Goal: Task Accomplishment & Management: Use online tool/utility

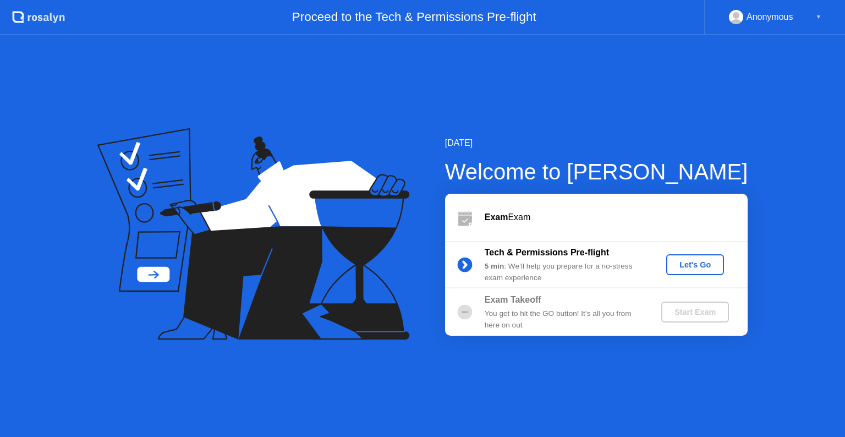
click at [689, 269] on div "Let's Go" at bounding box center [695, 264] width 49 height 9
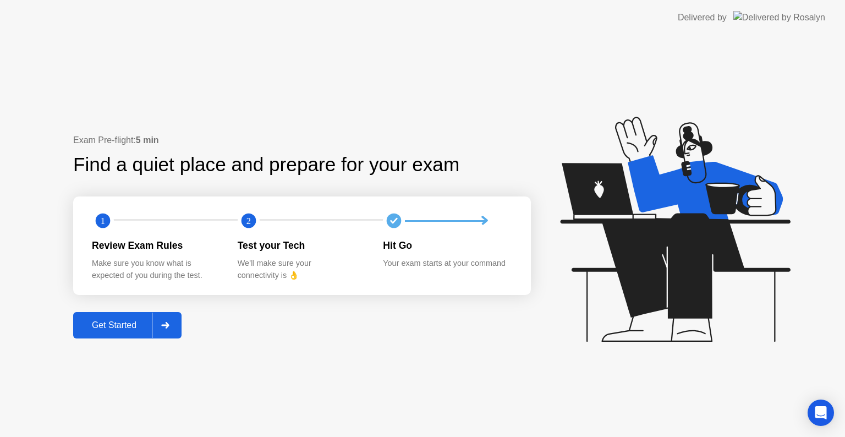
click at [110, 332] on button "Get Started" at bounding box center [127, 325] width 108 height 26
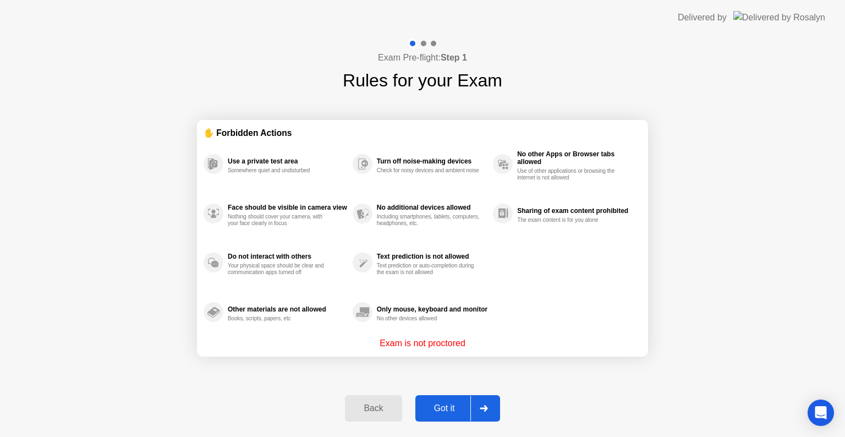
click at [438, 407] on div "Got it" at bounding box center [445, 408] width 52 height 10
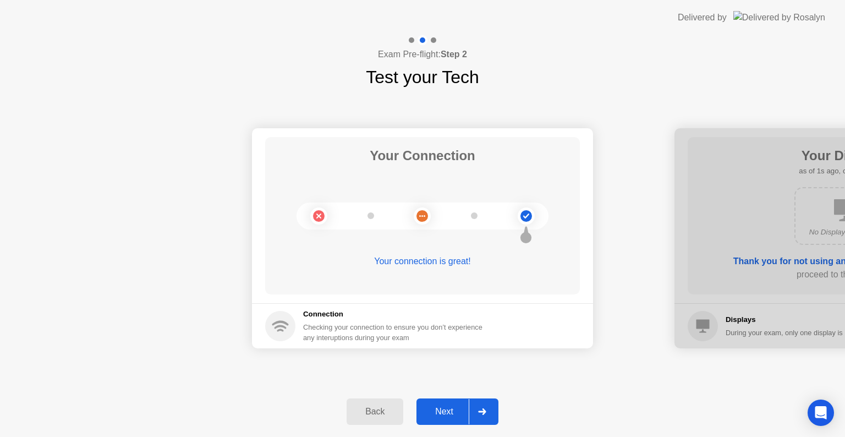
click at [438, 407] on div "Next" at bounding box center [444, 412] width 49 height 10
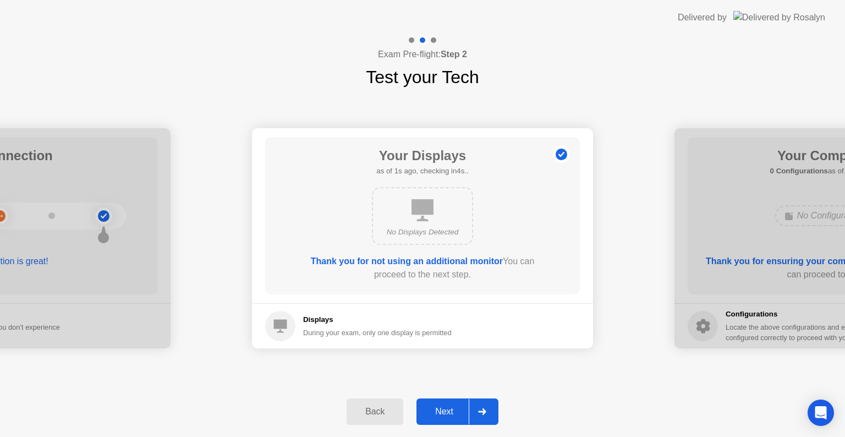
click at [438, 407] on div "Next" at bounding box center [444, 412] width 49 height 10
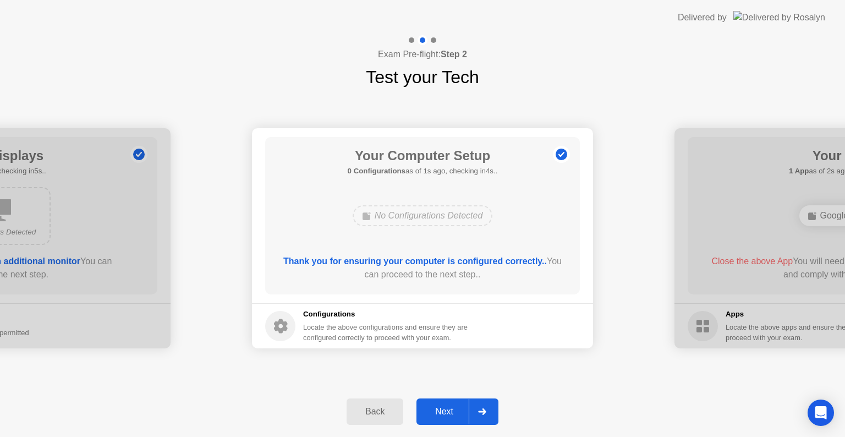
click at [438, 407] on div "Next" at bounding box center [444, 412] width 49 height 10
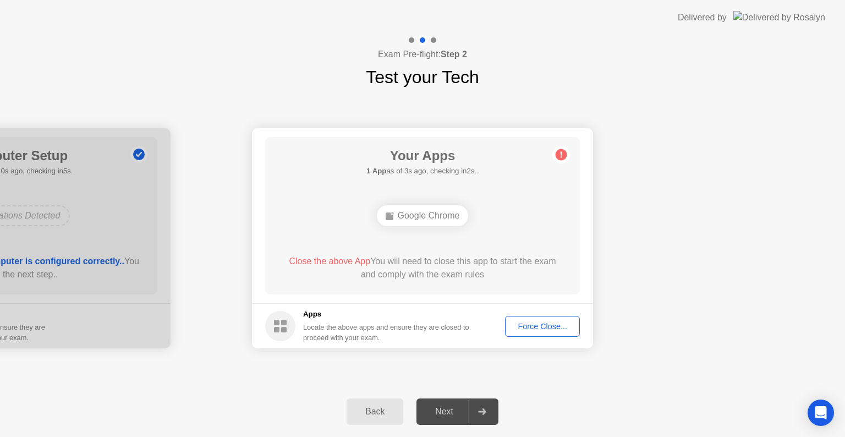
click at [440, 416] on div "Next" at bounding box center [444, 412] width 49 height 10
click at [470, 340] on div "Locate the above apps and ensure they are closed to proceed with your exam." at bounding box center [386, 332] width 167 height 21
click at [513, 328] on div "Force Close..." at bounding box center [542, 326] width 67 height 9
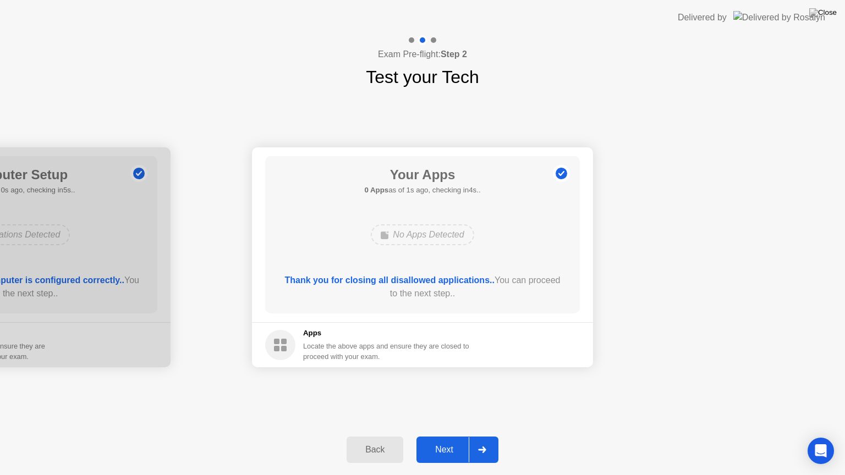
click at [441, 436] on div "Next" at bounding box center [444, 450] width 49 height 10
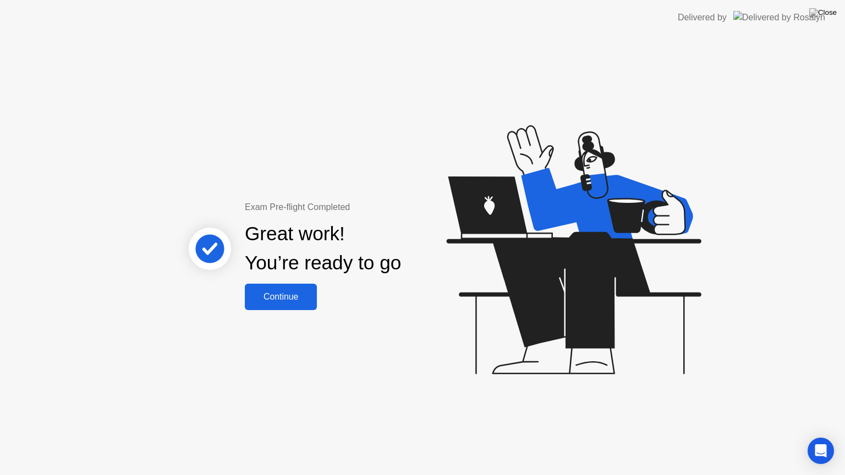
click at [300, 302] on div "Continue" at bounding box center [280, 297] width 65 height 10
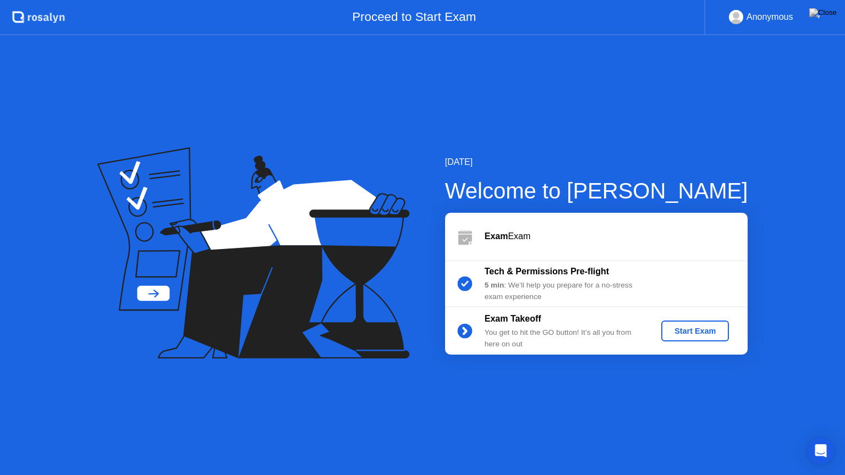
click at [697, 329] on div "Start Exam" at bounding box center [695, 331] width 59 height 9
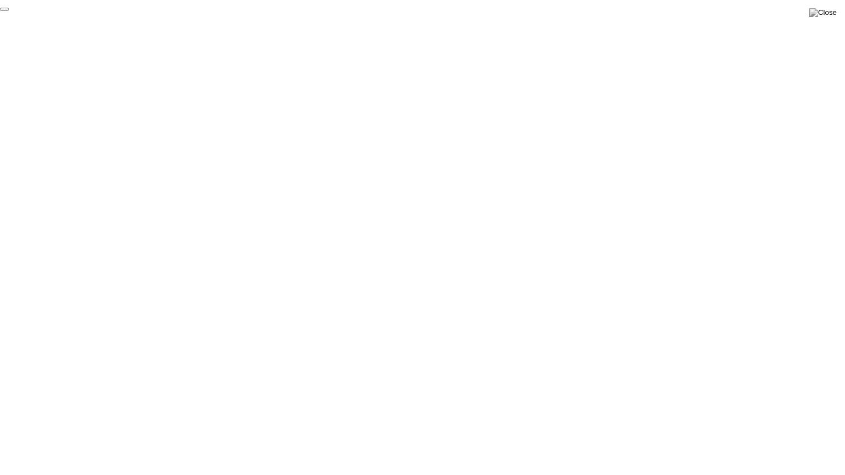
click div "End Proctoring Session"
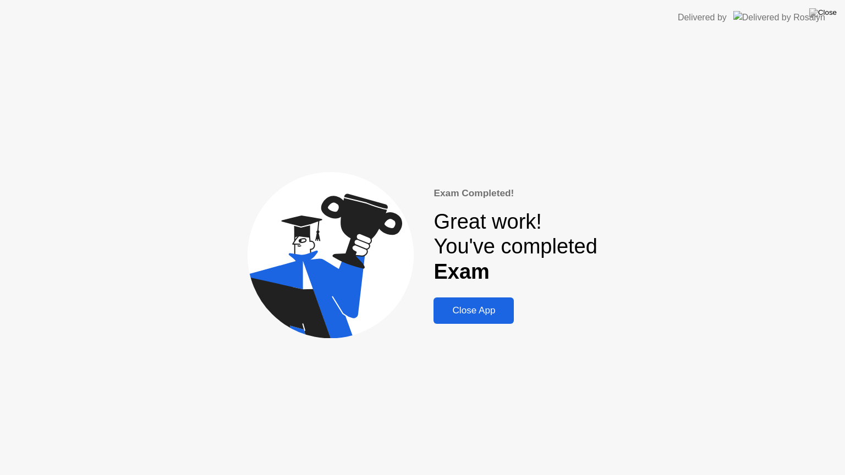
click at [455, 310] on div "Close App" at bounding box center [474, 310] width 74 height 11
